Goal: Check status: Check status

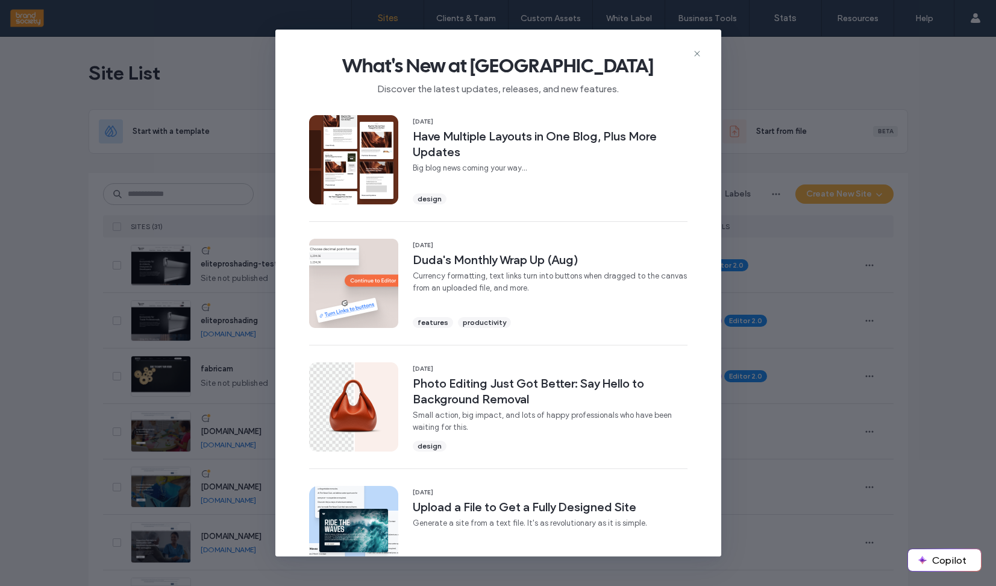
click at [366, 181] on img at bounding box center [353, 159] width 89 height 89
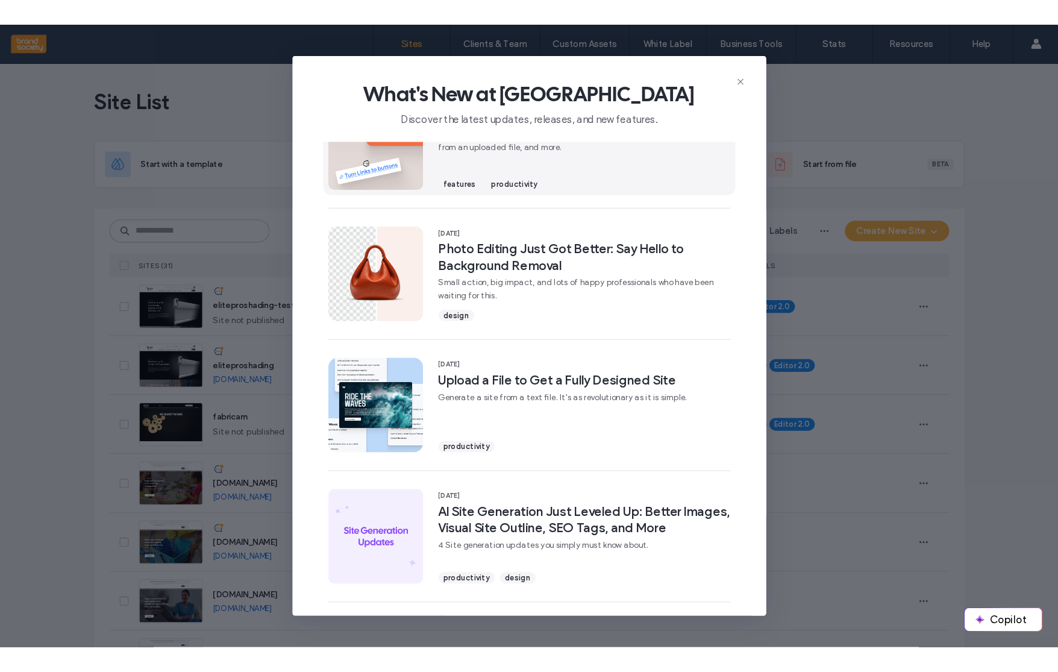
scroll to position [175, 0]
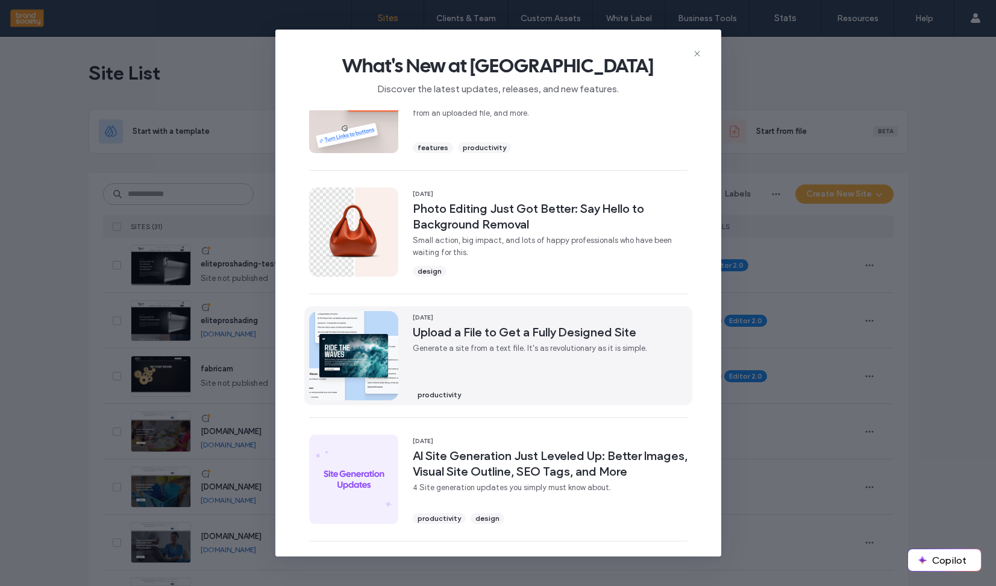
click at [519, 366] on div "20 Aug, 2025 Upload a File to Get a Fully Designed Site Generate a site from a …" at bounding box center [530, 355] width 234 height 89
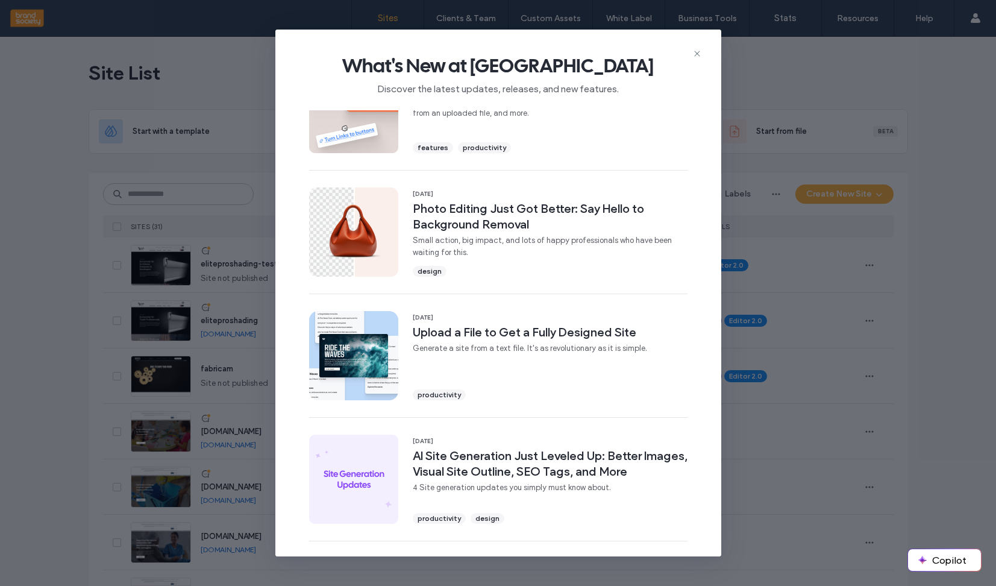
click at [696, 52] on icon at bounding box center [697, 54] width 10 height 10
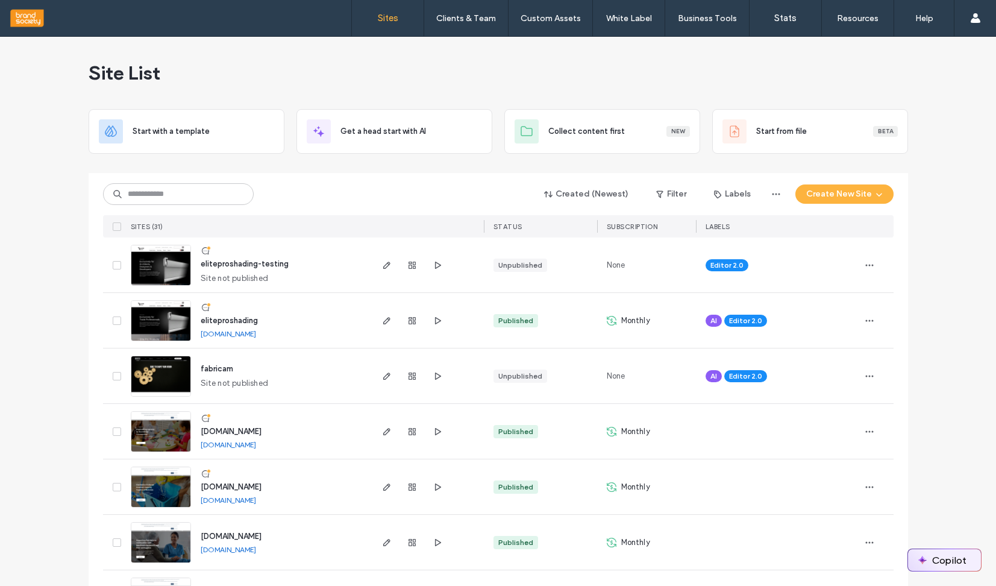
click at [931, 565] on button "Copilot" at bounding box center [944, 560] width 73 height 22
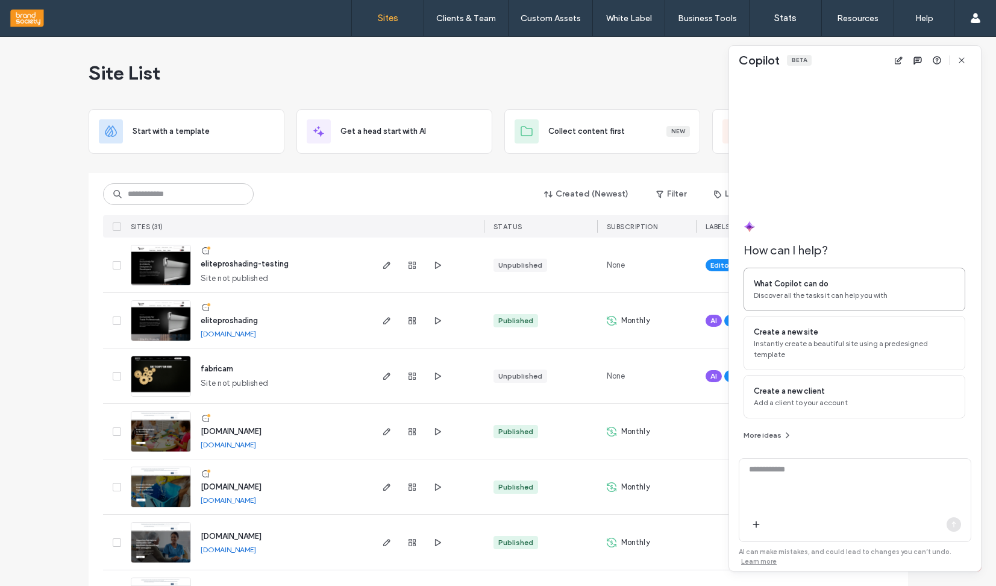
click at [806, 301] on span "Discover all the tasks it can help you with" at bounding box center [854, 295] width 201 height 11
type textarea "**********"
click at [951, 524] on icon "button" at bounding box center [954, 524] width 10 height 10
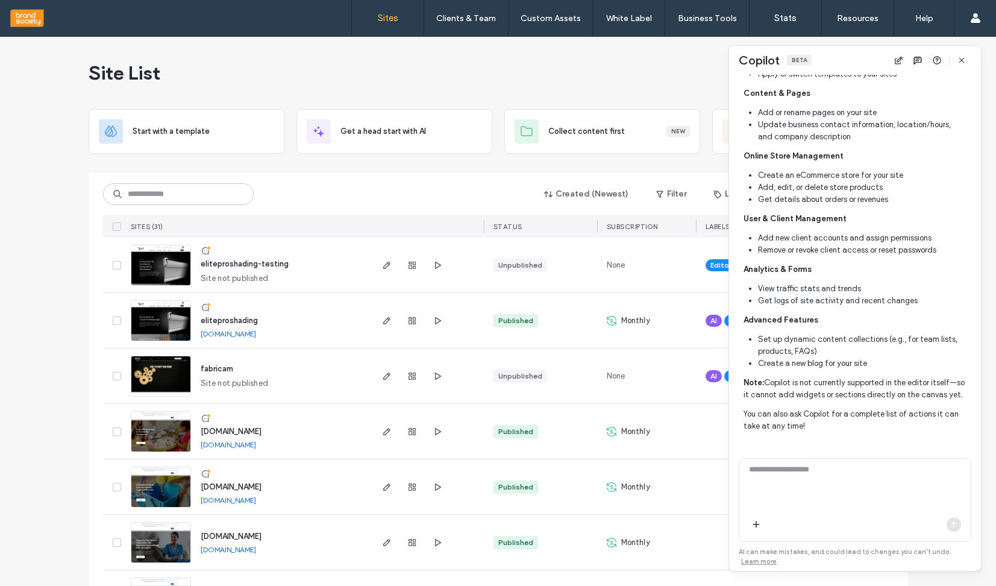
click at [449, 195] on div "Created (Newest) Filter Labels Create New Site" at bounding box center [498, 194] width 790 height 23
click at [963, 61] on icon "button" at bounding box center [962, 60] width 10 height 10
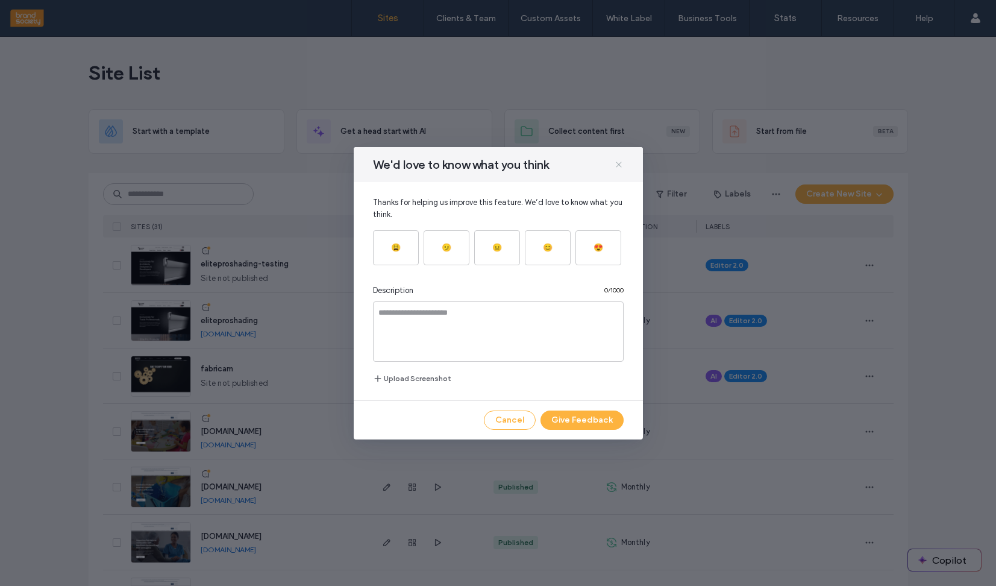
click at [617, 166] on icon at bounding box center [619, 165] width 10 height 10
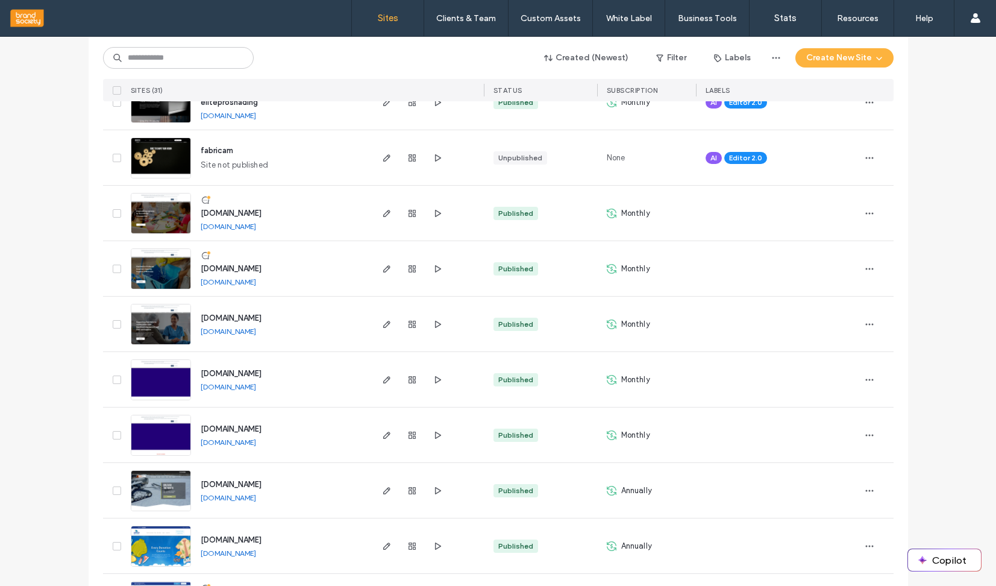
scroll to position [220, 0]
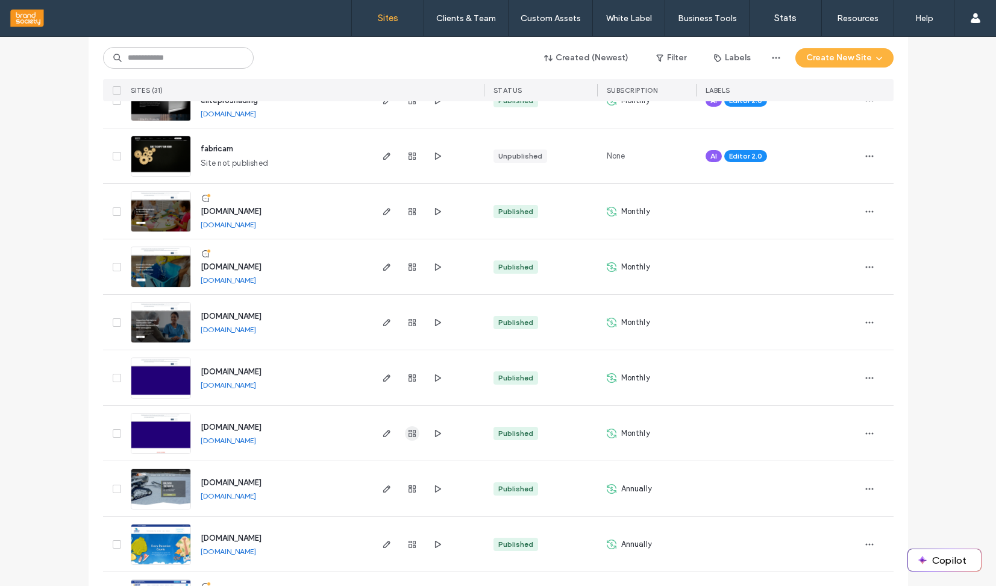
click at [407, 437] on icon "button" at bounding box center [412, 433] width 10 height 10
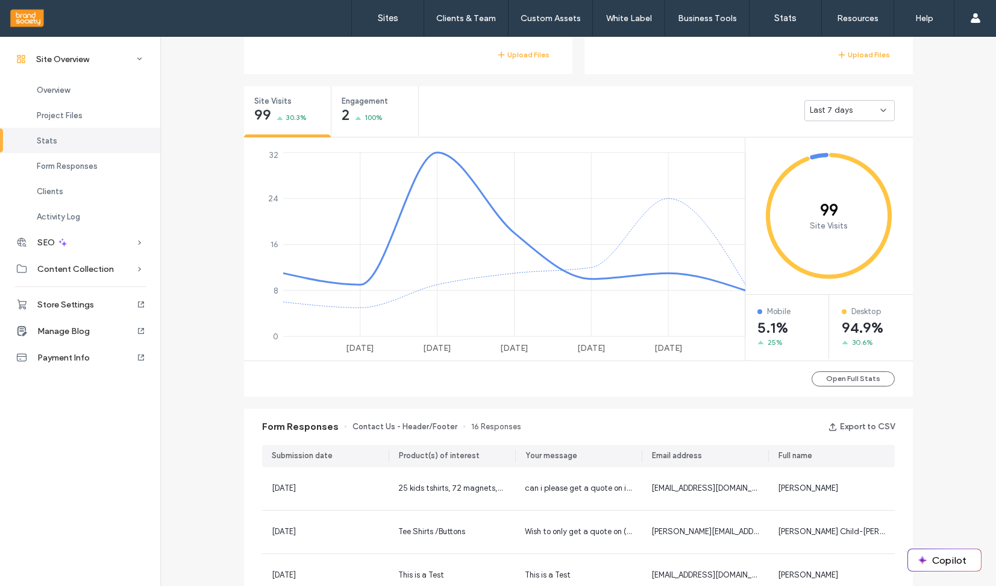
scroll to position [417, 0]
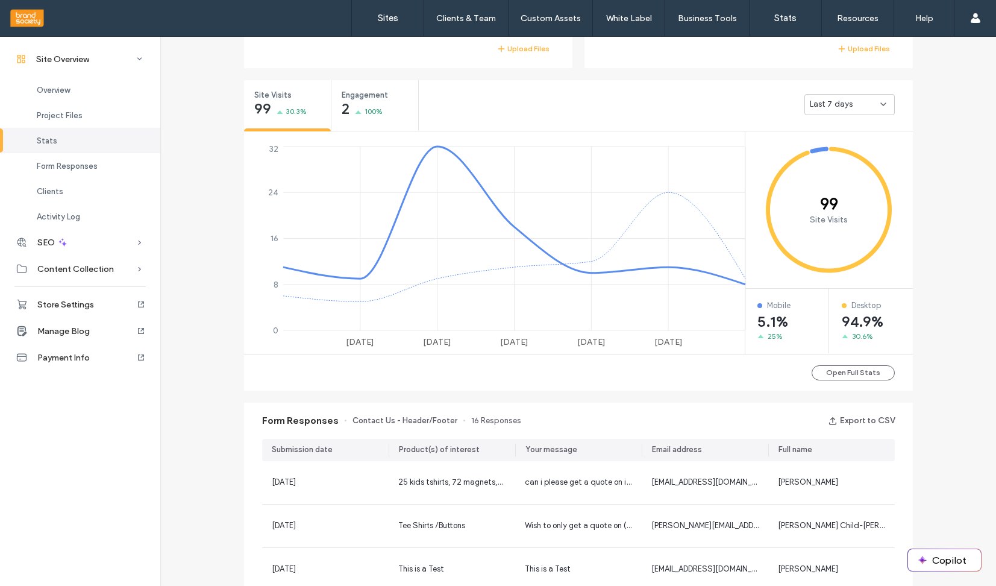
click at [870, 111] on div "Last 7 days" at bounding box center [849, 104] width 90 height 21
click at [846, 163] on span "Last 30 days" at bounding box center [829, 168] width 48 height 12
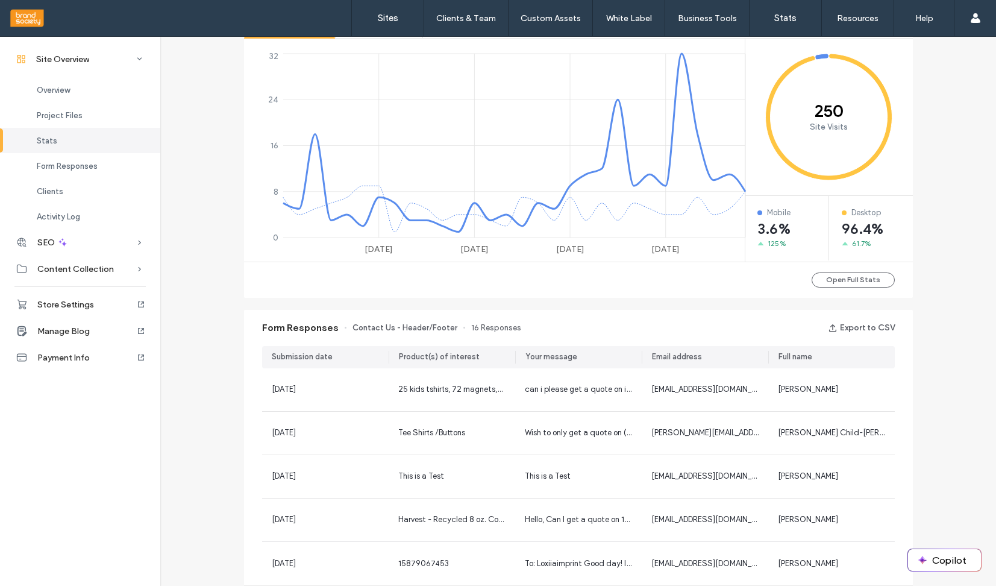
scroll to position [533, 0]
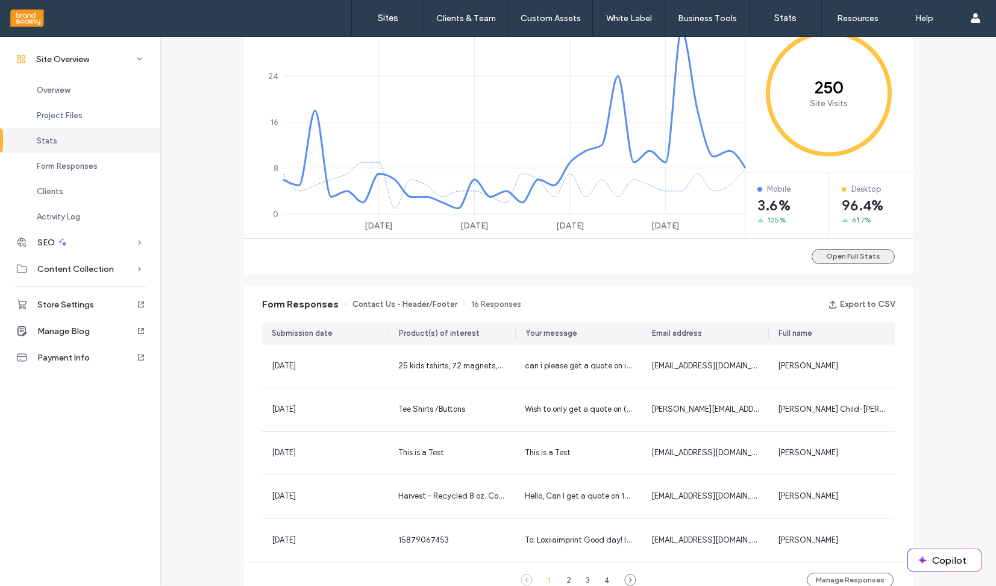
click at [855, 257] on button "Open Full Stats" at bounding box center [852, 256] width 83 height 15
